Goal: Transaction & Acquisition: Obtain resource

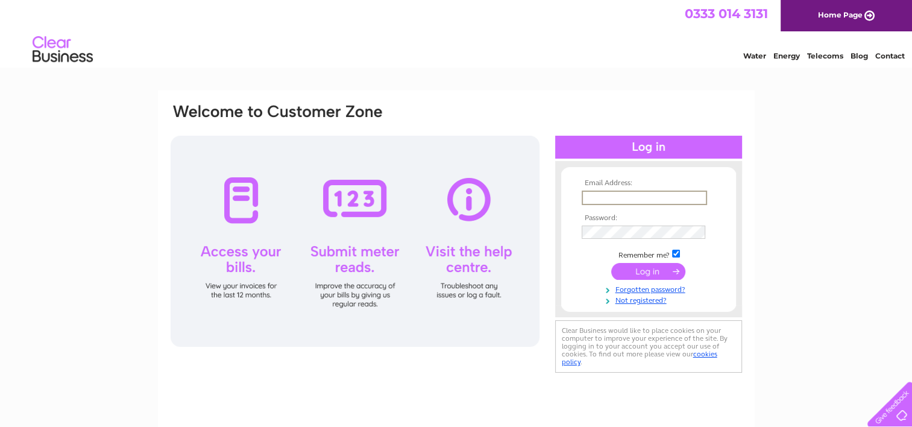
click at [593, 202] on input "text" at bounding box center [643, 197] width 125 height 14
type input "[EMAIL_ADDRESS][DOMAIN_NAME]"
click at [642, 269] on input "submit" at bounding box center [648, 269] width 74 height 17
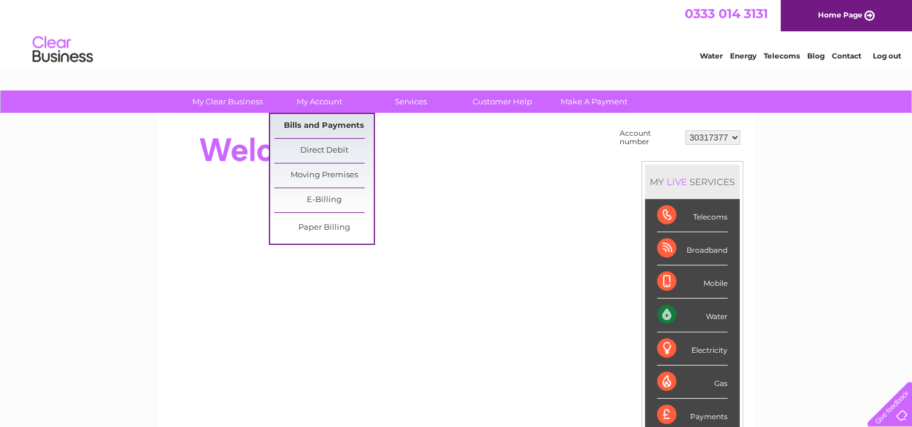
click at [313, 124] on link "Bills and Payments" at bounding box center [323, 126] width 99 height 24
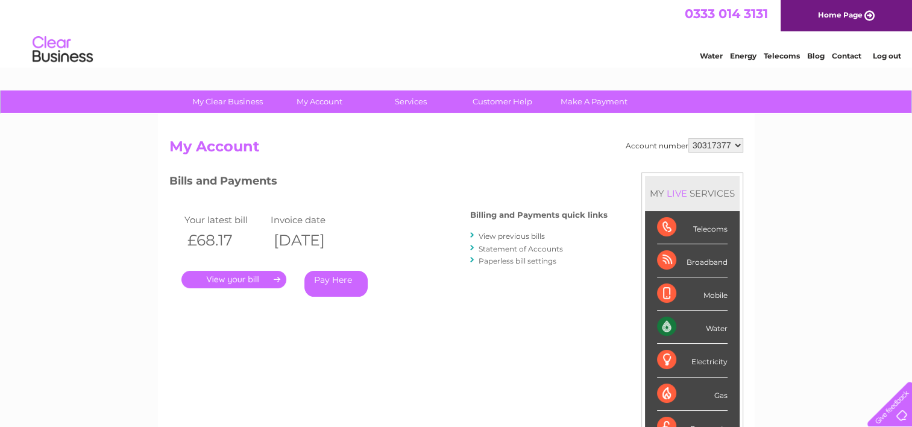
click at [230, 275] on link "." at bounding box center [233, 279] width 105 height 17
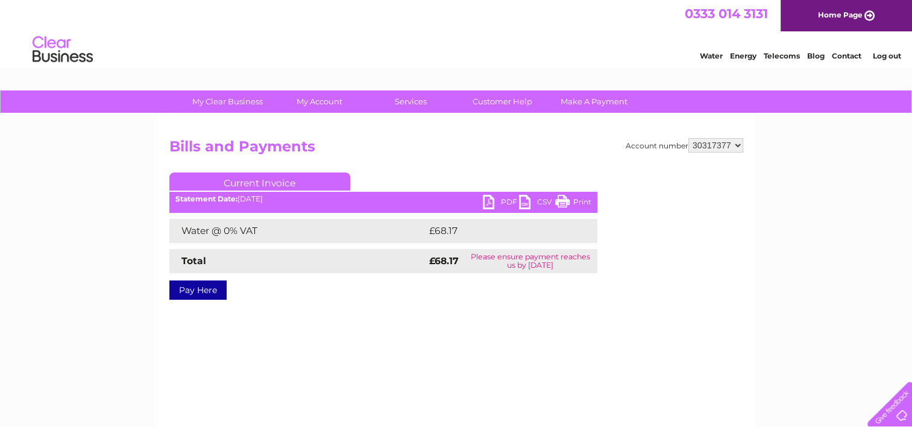
click at [490, 198] on link "PDF" at bounding box center [501, 203] width 36 height 17
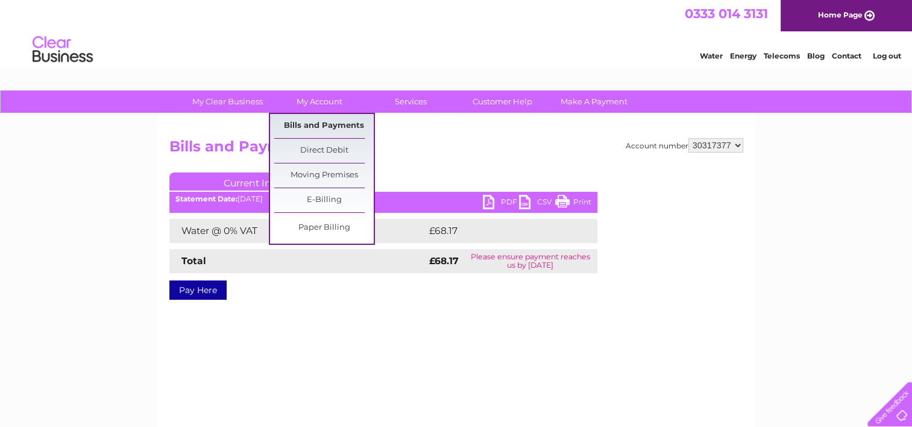
click at [311, 124] on link "Bills and Payments" at bounding box center [323, 126] width 99 height 24
